Goal: Find specific page/section: Find specific page/section

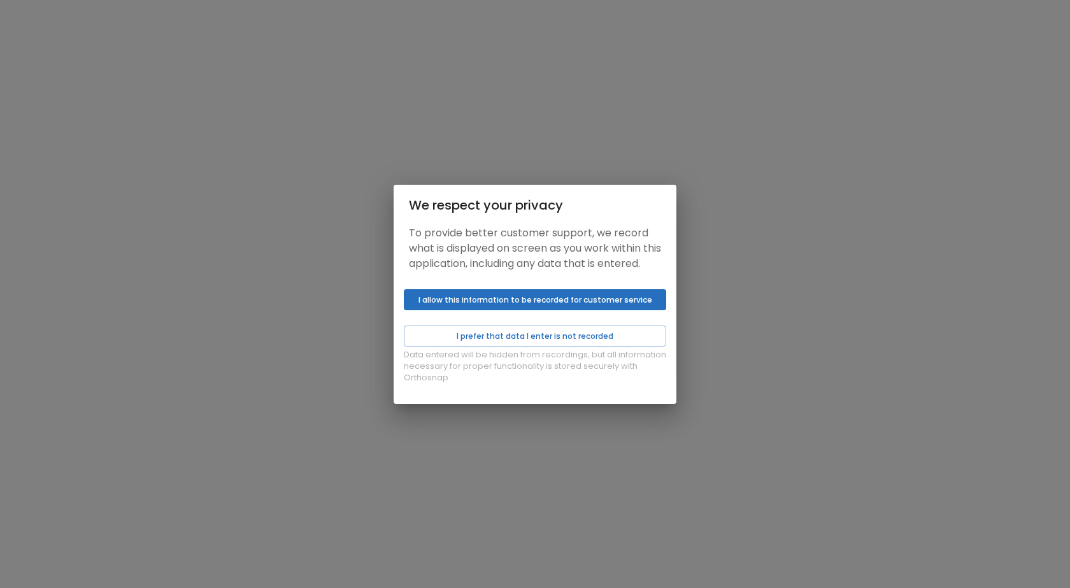
click at [525, 306] on button "I allow this information to be recorded for customer service" at bounding box center [535, 299] width 262 height 21
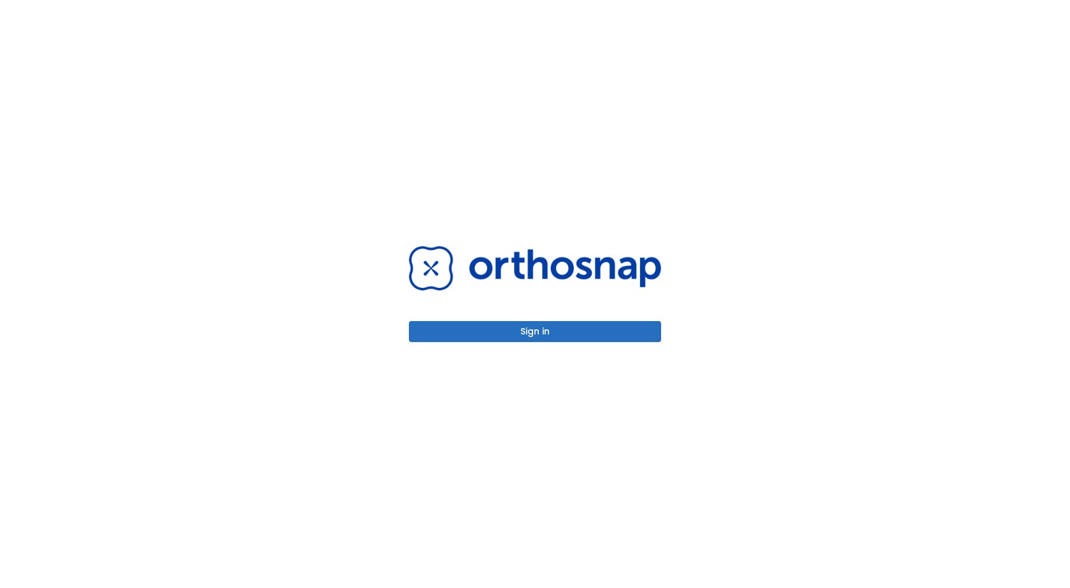
click at [515, 331] on button "Sign in" at bounding box center [535, 331] width 252 height 21
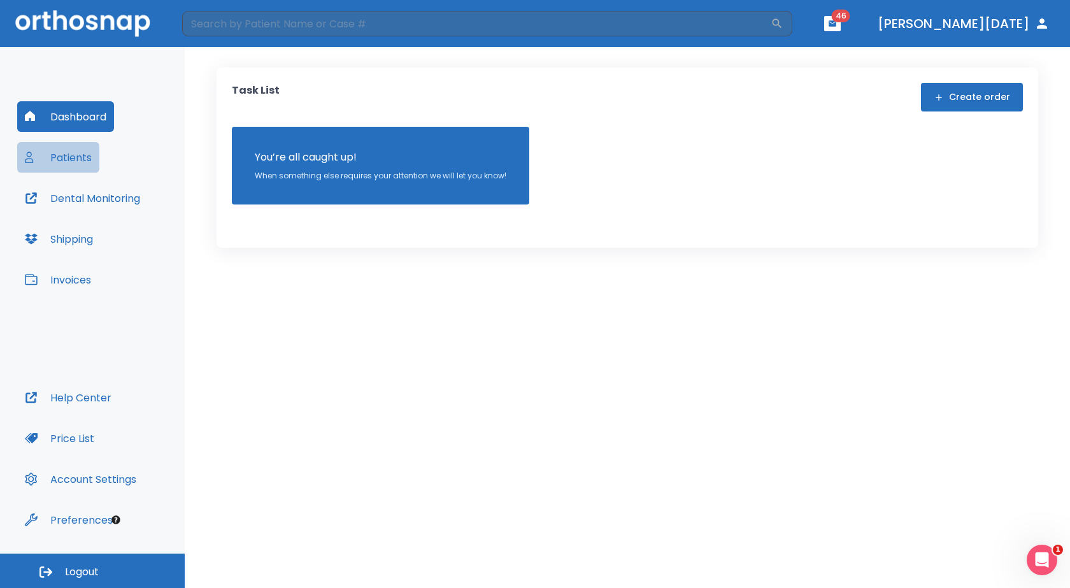
click at [81, 159] on button "Patients" at bounding box center [58, 157] width 82 height 31
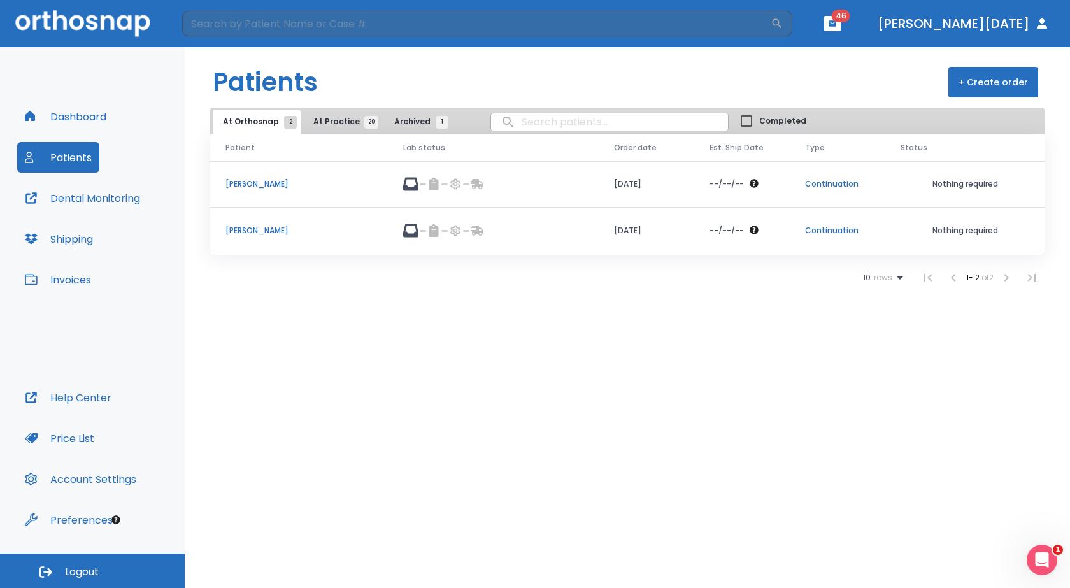
click at [511, 129] on input "search" at bounding box center [609, 122] width 237 height 25
type input "bonet"
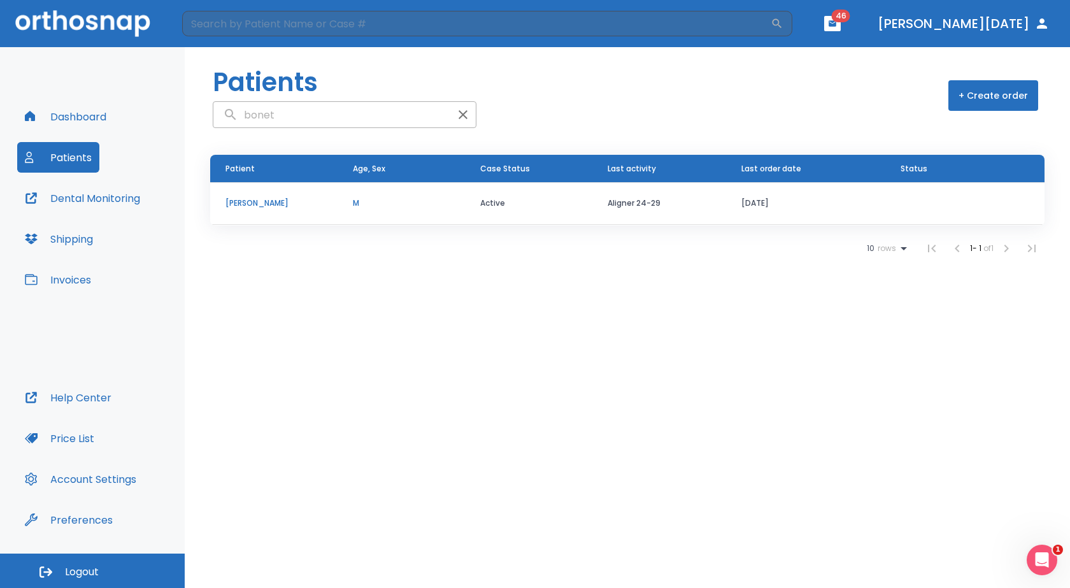
click at [254, 203] on p "[PERSON_NAME]" at bounding box center [273, 202] width 97 height 11
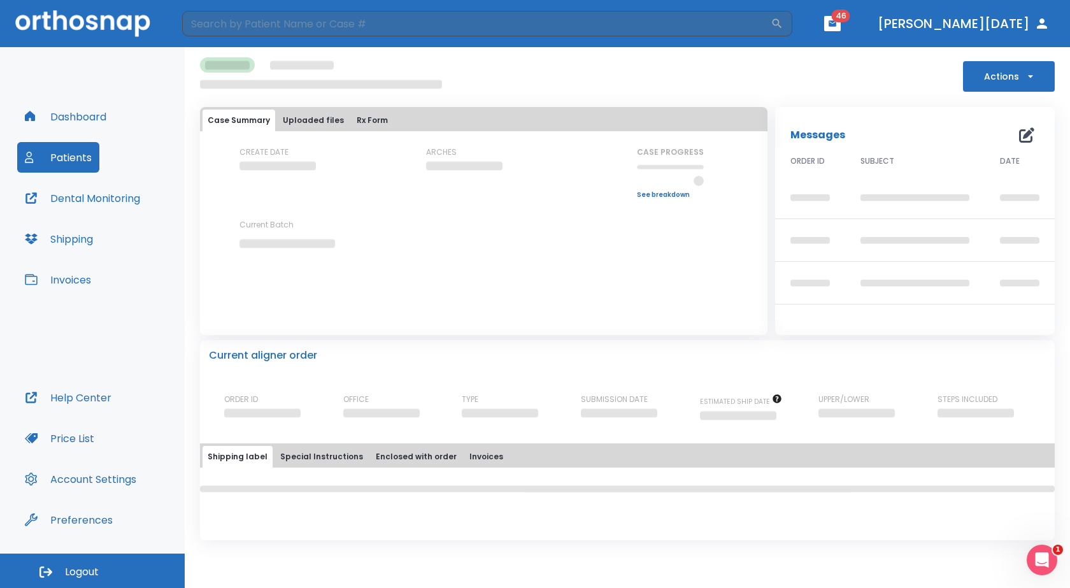
click at [254, 203] on div "CREATE DATE ARCHES CASE PROGRESS Upper progress (Est. Awaiting Data ) 0% Lower …" at bounding box center [483, 208] width 567 height 124
